Goal: Information Seeking & Learning: Learn about a topic

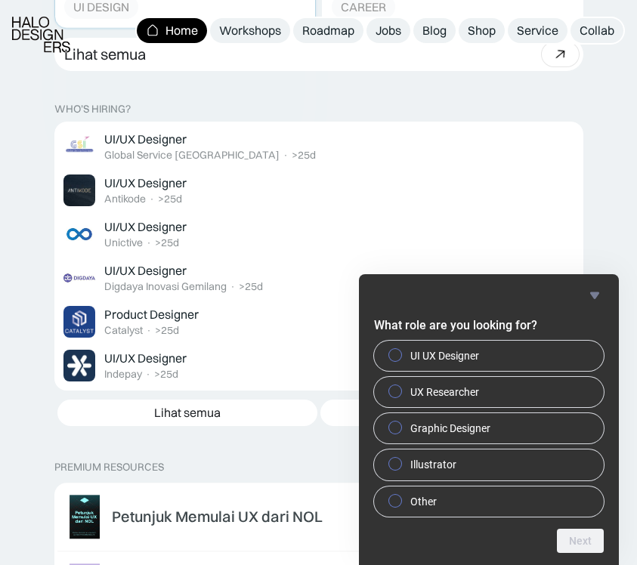
scroll to position [2513, 0]
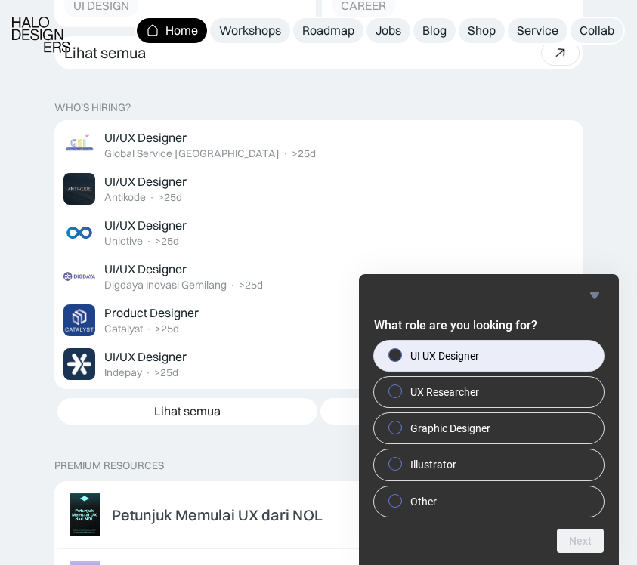
click at [499, 355] on label "UI UX Designer" at bounding box center [489, 356] width 230 height 30
click at [401, 355] on input "UI UX Designer" at bounding box center [396, 355] width 10 height 10
radio input "true"
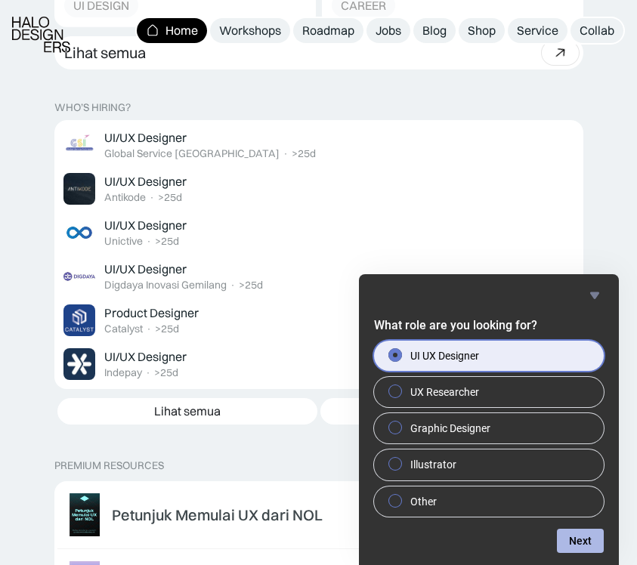
click at [583, 552] on button "Next" at bounding box center [580, 541] width 47 height 24
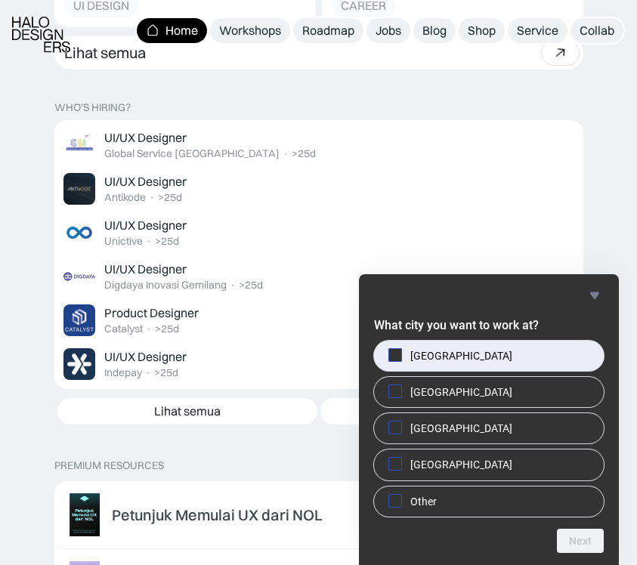
click at [556, 360] on label "[GEOGRAPHIC_DATA]" at bounding box center [489, 356] width 230 height 30
click at [401, 360] on input "[GEOGRAPHIC_DATA]" at bounding box center [396, 355] width 10 height 10
checkbox input "true"
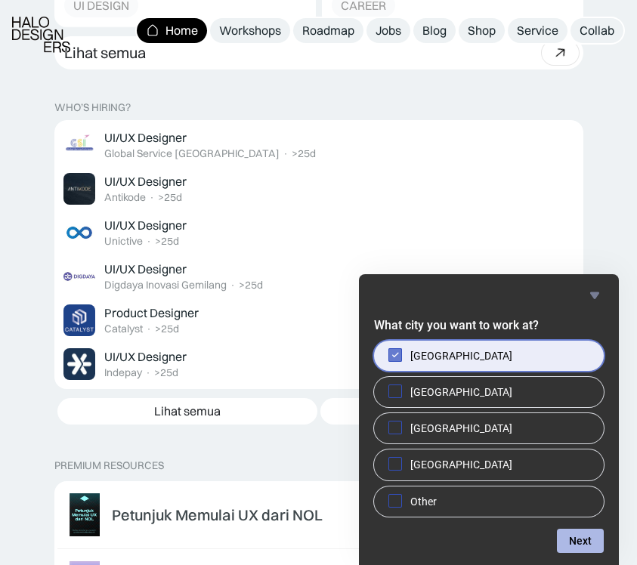
click at [578, 538] on button "Next" at bounding box center [580, 541] width 47 height 24
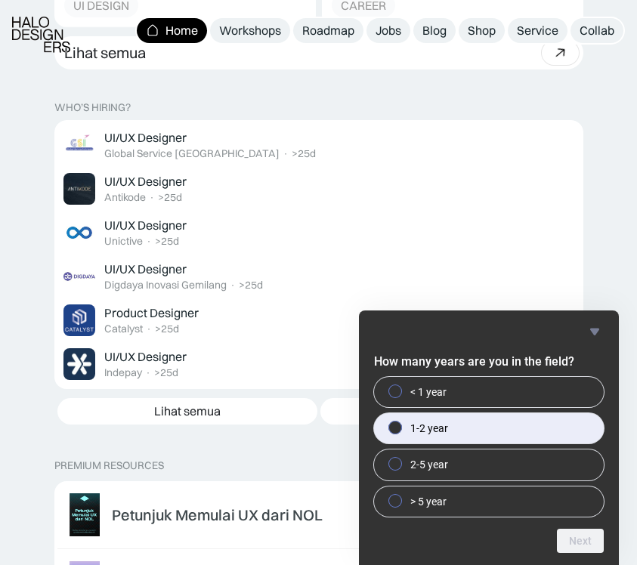
click at [527, 431] on label "1-2 year" at bounding box center [489, 428] width 230 height 30
click at [401, 431] on input "1-2 year" at bounding box center [396, 428] width 10 height 10
radio input "true"
click at [584, 538] on button "Next" at bounding box center [580, 541] width 47 height 24
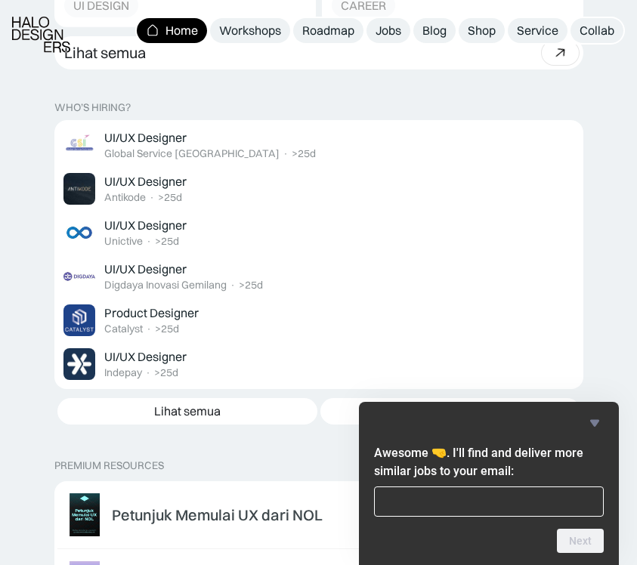
click at [590, 427] on icon "Hide survey" at bounding box center [595, 423] width 18 height 18
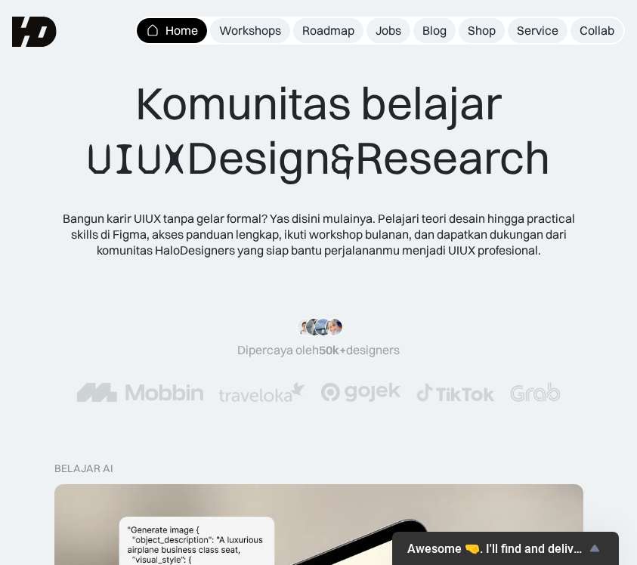
scroll to position [0, 0]
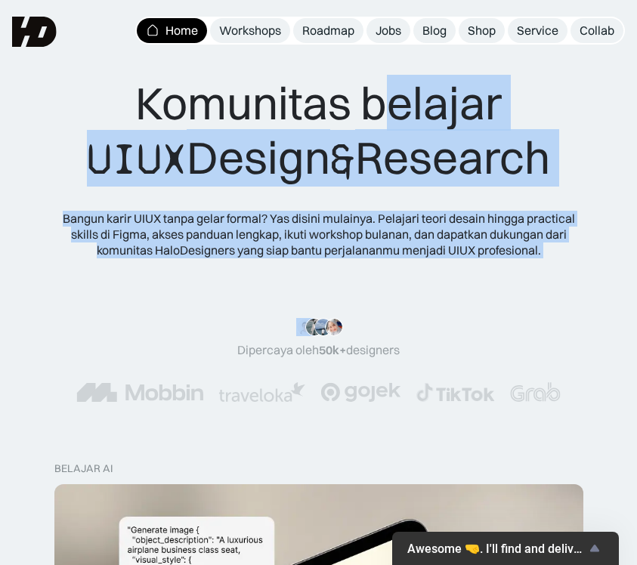
drag, startPoint x: 398, startPoint y: 95, endPoint x: 346, endPoint y: 293, distance: 204.8
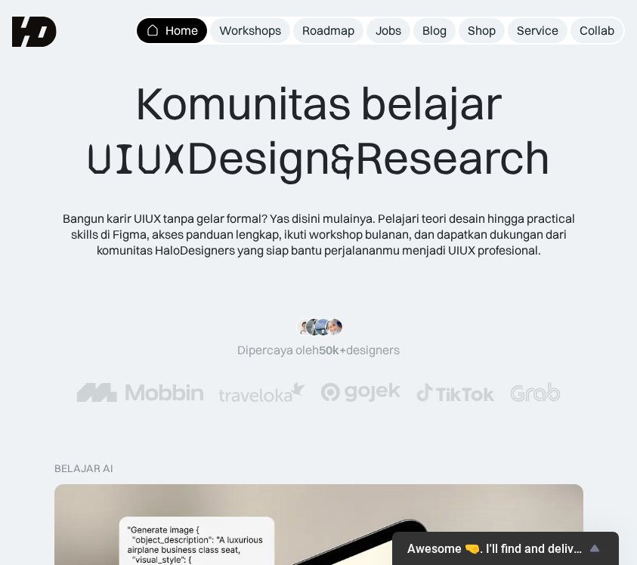
click at [319, 319] on div ""Serius, ini e-book UX pertama yang bikin gue betah baca! 📖 Penjelasannya ngali…" at bounding box center [318, 338] width 163 height 40
drag, startPoint x: 501, startPoint y: 389, endPoint x: 329, endPoint y: 354, distance: 175.8
click at [330, 355] on div ""Serius, ini e-book UX pertama yang bikin gue betah baca! 📖 Penjelasannya ngali…" at bounding box center [318, 360] width 613 height 84
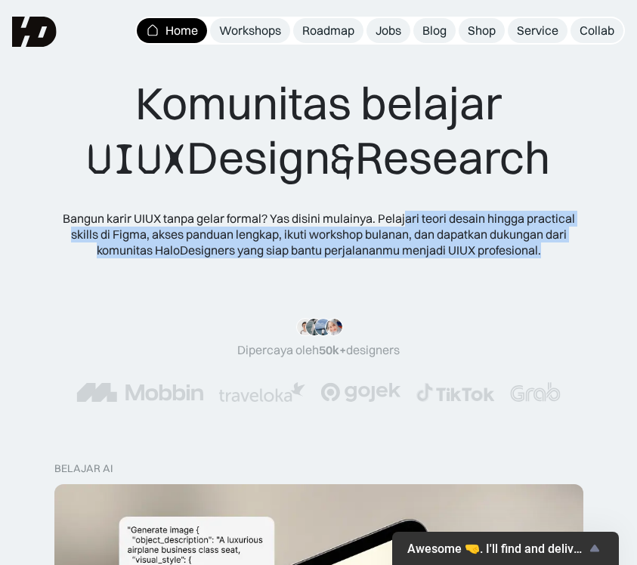
drag, startPoint x: 406, startPoint y: 215, endPoint x: 542, endPoint y: 253, distance: 141.2
click at [544, 254] on div "Bangun karir UIUX tanpa gelar formal? Yas disini mulainya. Pelajari teori desai…" at bounding box center [318, 234] width 516 height 47
click at [542, 253] on div "Bangun karir UIUX tanpa gelar formal? Yas disini mulainya. Pelajari teori desai…" at bounding box center [318, 234] width 516 height 47
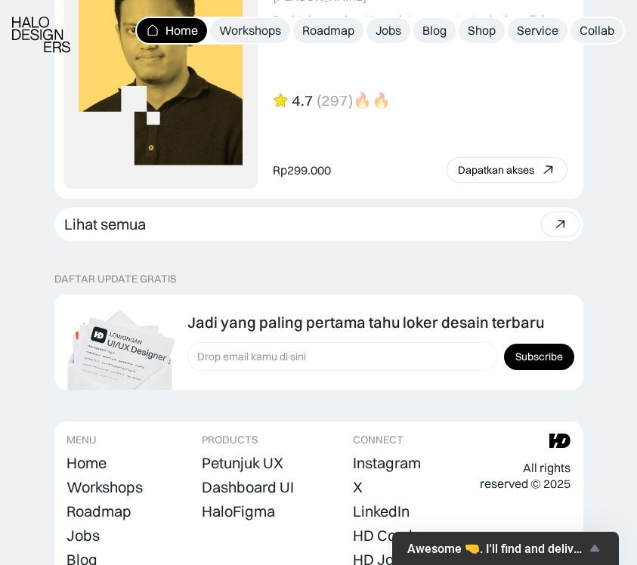
scroll to position [4685, 0]
